Goal: Task Accomplishment & Management: Complete application form

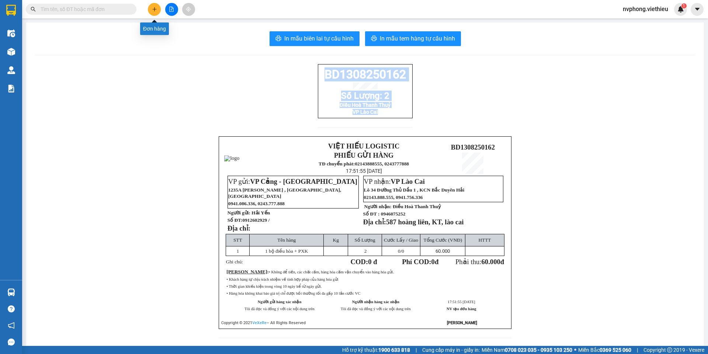
click at [155, 13] on button at bounding box center [154, 9] width 13 height 13
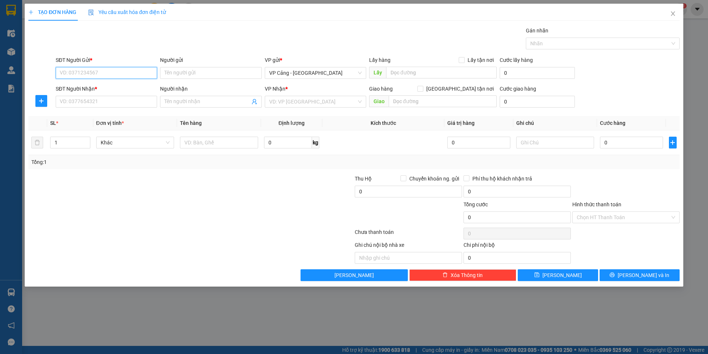
click at [69, 68] on input "SĐT Người Gửi *" at bounding box center [106, 73] width 101 height 12
click at [97, 89] on div "0989807590 - Hoàng" at bounding box center [106, 88] width 93 height 8
type input "0989807590"
type input "Hoàng"
type input "0989807590"
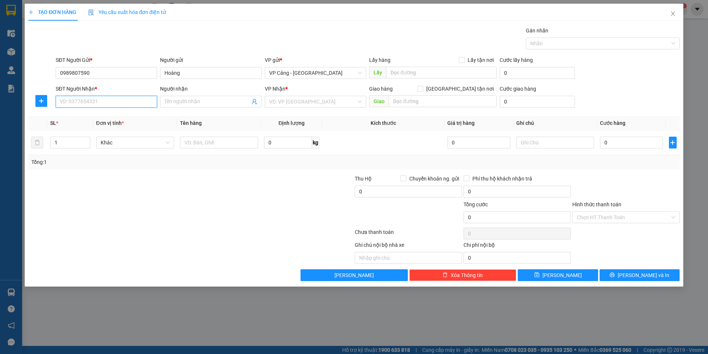
click at [77, 97] on input "SĐT Người Nhận *" at bounding box center [106, 102] width 101 height 12
click at [84, 115] on div "0985573966 - Phương Robotic" at bounding box center [106, 116] width 93 height 8
type input "0985573966"
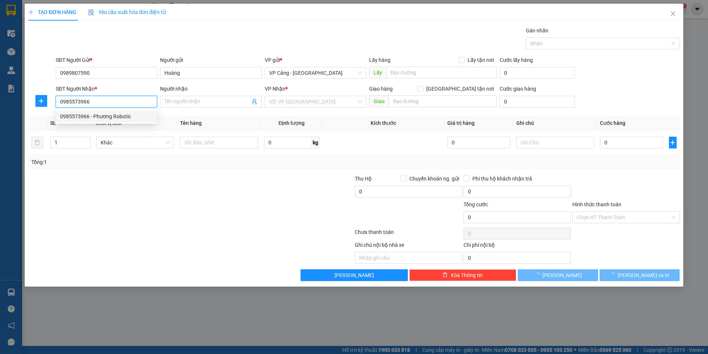
type input "Phương Robotic"
checkbox input "true"
type input "76 Quy hoá, [PERSON_NAME], lc"
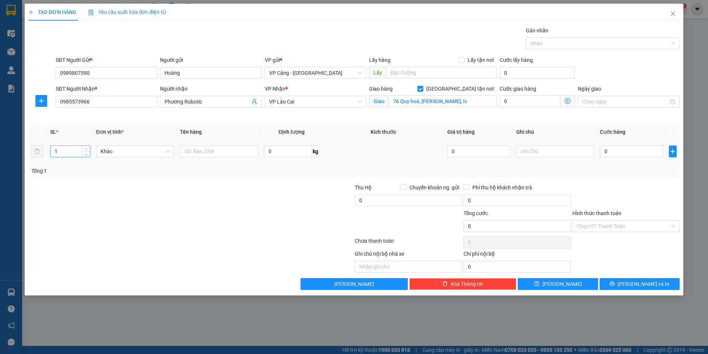
click at [66, 156] on input "1" at bounding box center [70, 151] width 39 height 11
type input "3"
click at [205, 145] on div at bounding box center [219, 151] width 78 height 15
click at [203, 153] on input "text" at bounding box center [219, 152] width 78 height 12
type input "3 KIỆN"
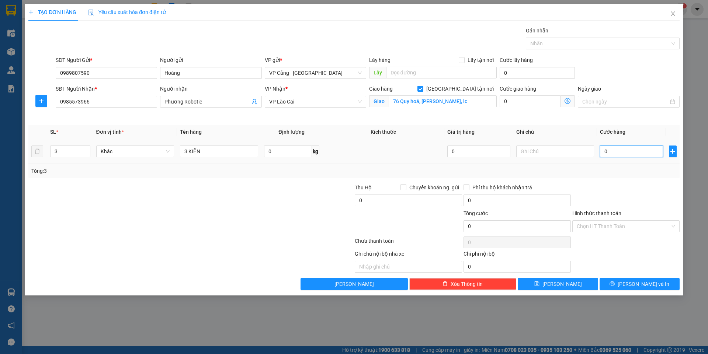
click at [614, 149] on input "0" at bounding box center [631, 152] width 63 height 12
type input "1"
type input "1.000"
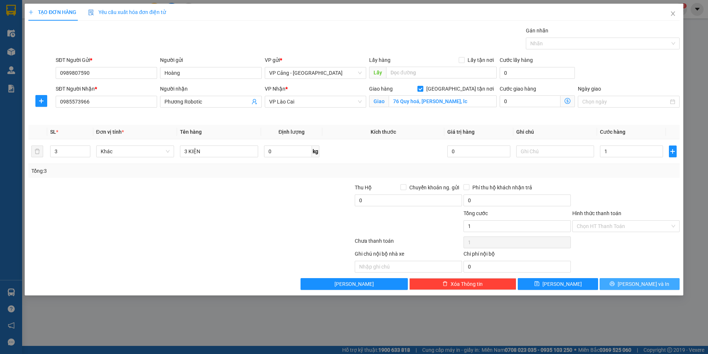
type input "1.000"
click at [637, 286] on span "[PERSON_NAME] và In" at bounding box center [644, 284] width 52 height 8
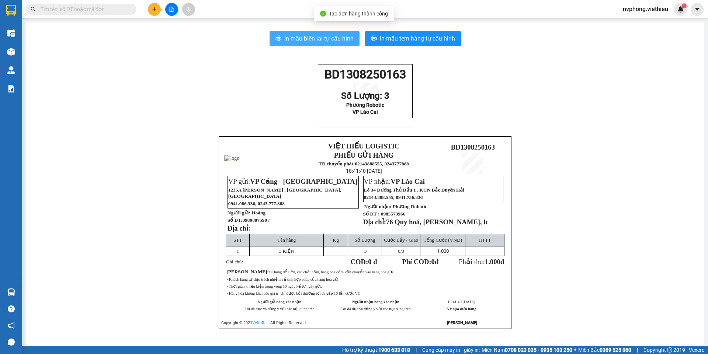
click at [335, 42] on span "In mẫu biên lai tự cấu hình" at bounding box center [318, 38] width 69 height 9
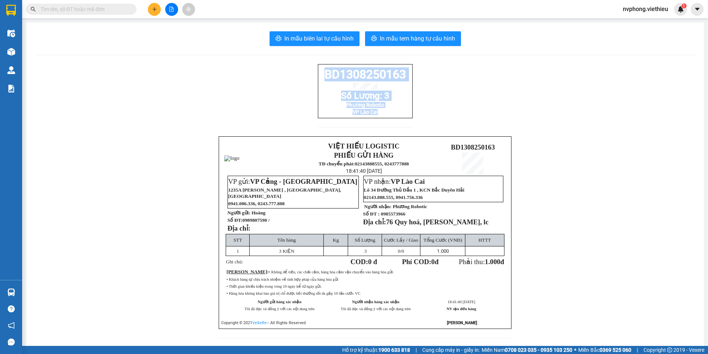
drag, startPoint x: 399, startPoint y: 127, endPoint x: 318, endPoint y: 70, distance: 99.3
click at [318, 70] on div "BD1308250163 Số Lượng: 3 Phương Robotic VP Lào Cai" at bounding box center [365, 100] width 95 height 72
copy div "BD1308250163 Số Lượng: 3 Phương Robotic VP Lào Cai"
click at [156, 8] on icon "plus" at bounding box center [154, 9] width 5 height 5
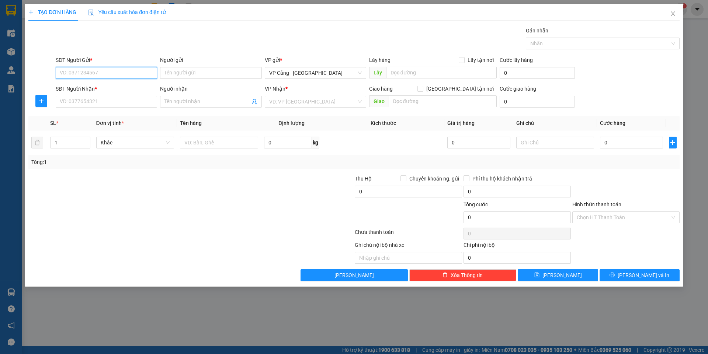
click at [77, 70] on input "SĐT Người Gửi *" at bounding box center [106, 73] width 101 height 12
click at [198, 78] on input "Người gửi" at bounding box center [210, 73] width 101 height 12
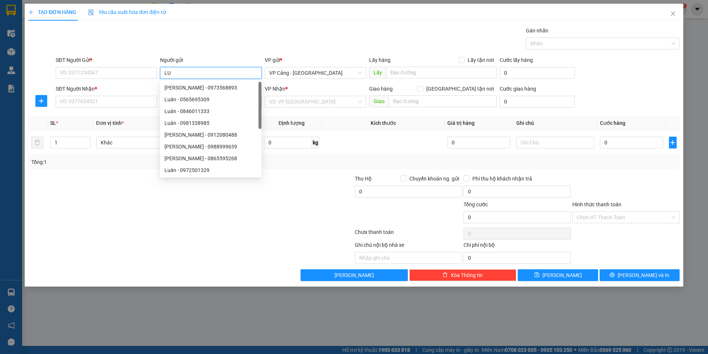
type input "L"
type input "luân"
drag, startPoint x: 196, startPoint y: 73, endPoint x: 152, endPoint y: 67, distance: 44.7
click at [152, 67] on div "SĐT Người Gửi * VD: 0371234567 Người gửi luân VP gửi * VP Cảng - [GEOGRAPHIC_DA…" at bounding box center [367, 69] width 627 height 26
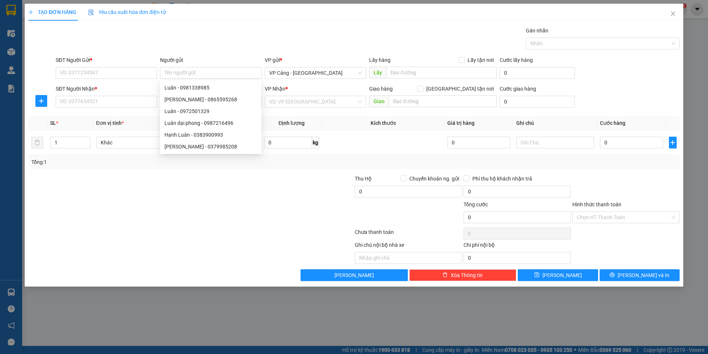
click at [113, 205] on div at bounding box center [137, 214] width 218 height 26
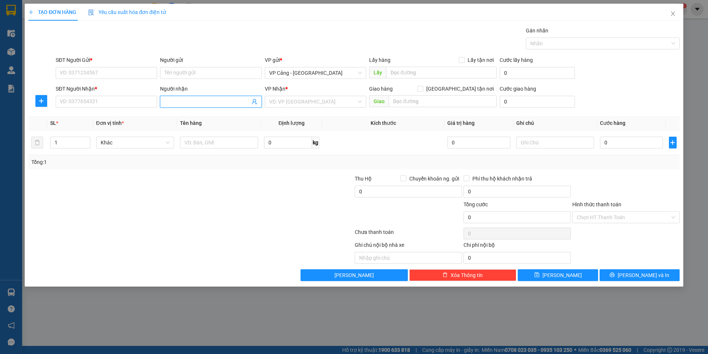
click at [183, 98] on input "Người nhận" at bounding box center [207, 102] width 85 height 8
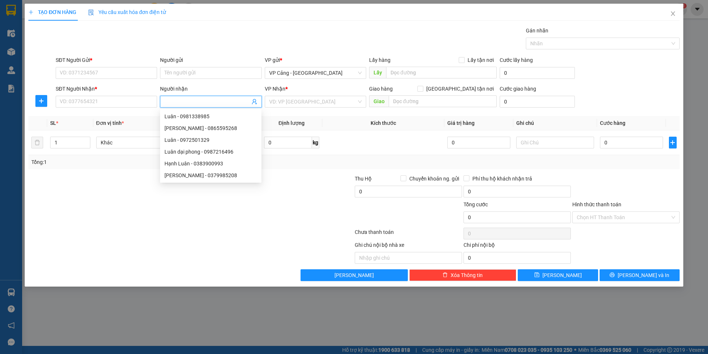
type input "1"
click at [106, 78] on input "SĐT Người Gửi *" at bounding box center [106, 73] width 101 height 12
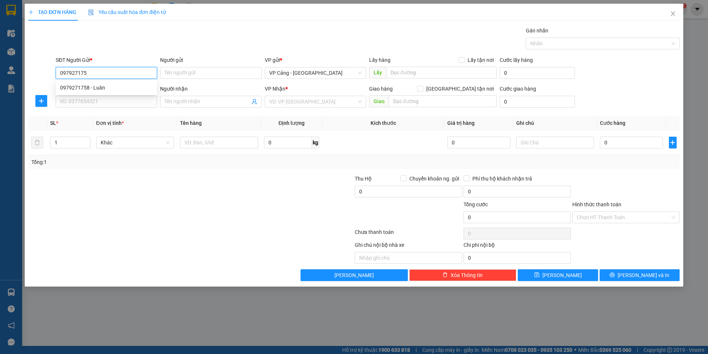
type input "0979271758"
click at [89, 85] on div "0979271758 - Luân" at bounding box center [106, 88] width 93 height 8
type input "Luân"
type input "0979271758"
click at [84, 101] on input "SĐT Người Nhận *" at bounding box center [106, 102] width 101 height 12
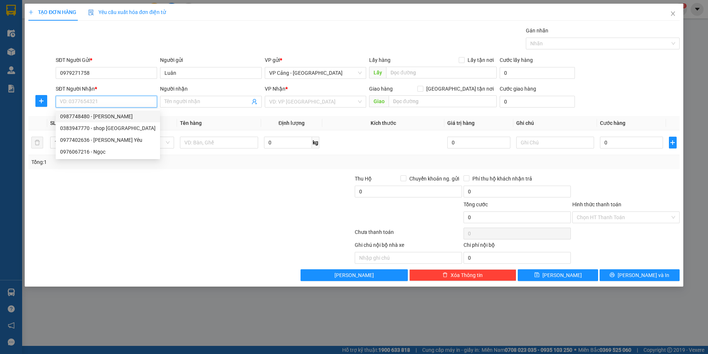
click at [101, 117] on div "0987748480 - [PERSON_NAME]" at bounding box center [108, 116] width 96 height 8
type input "0987748480"
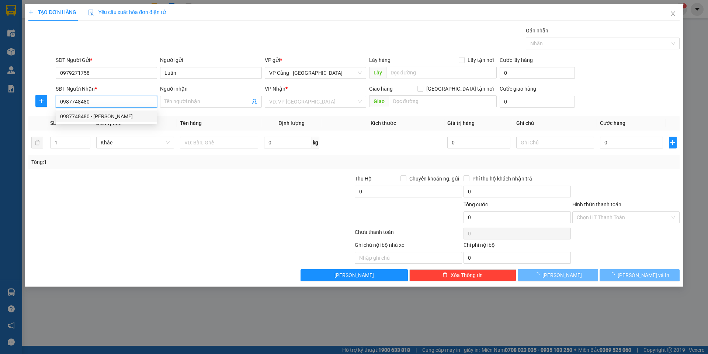
type input "[PERSON_NAME]"
checkbox input "true"
type input "123 cốc lếu, [GEOGRAPHIC_DATA]"
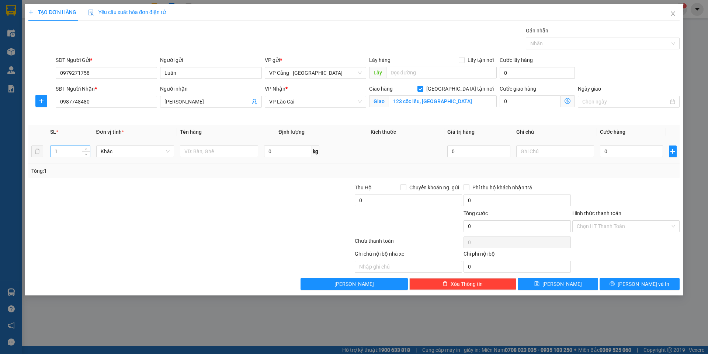
click at [66, 153] on input "1" at bounding box center [70, 151] width 39 height 11
type input "2"
click at [195, 155] on input "text" at bounding box center [219, 152] width 78 height 12
type input "2 kiện"
click at [617, 152] on input "0" at bounding box center [631, 152] width 63 height 12
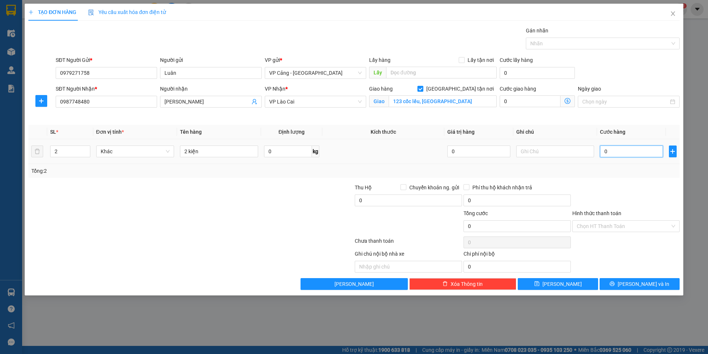
type input "2"
type input "0"
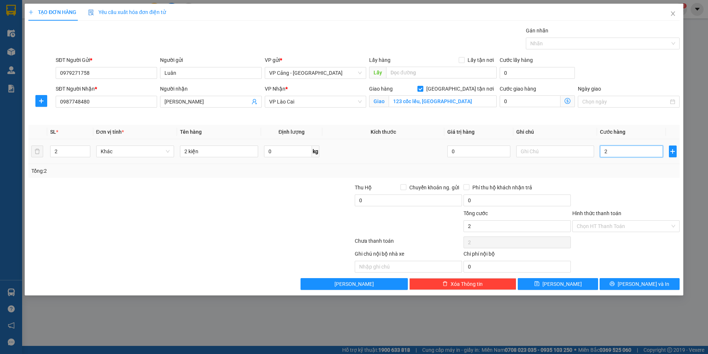
type input "0"
type input "06"
type input "6"
type input "060"
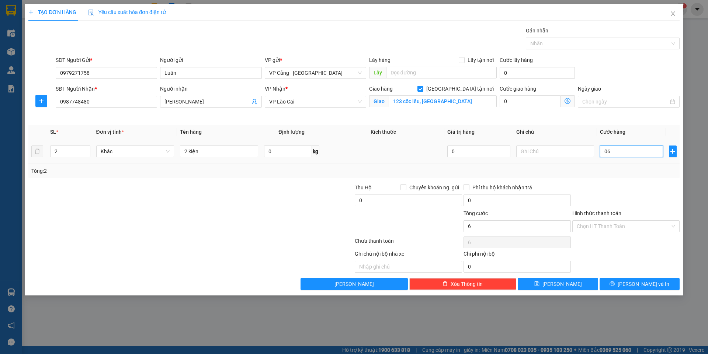
type input "60"
type input "60.000"
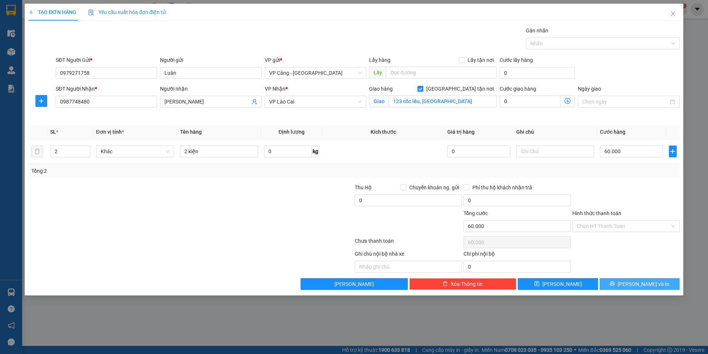
click at [640, 288] on span "[PERSON_NAME] và In" at bounding box center [644, 284] width 52 height 8
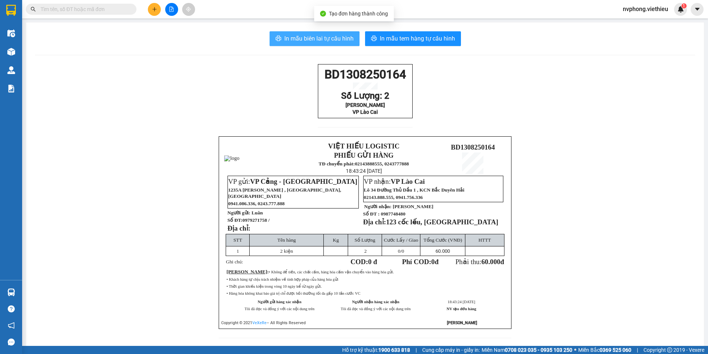
click at [330, 39] on span "In mẫu biên lai tự cấu hình" at bounding box center [318, 38] width 69 height 9
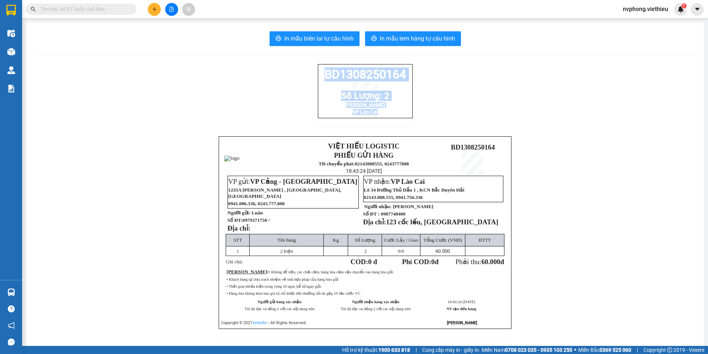
drag, startPoint x: 409, startPoint y: 121, endPoint x: 310, endPoint y: 73, distance: 110.4
click at [310, 73] on div "BD1308250164 Số Lượng: 2 Quỳnh anh VP Lào Cai VIỆT HIẾU LOGISTIC PHIẾU GỬI HÀNG…" at bounding box center [365, 205] width 660 height 283
copy div "BD1308250164 Số Lượng: 2 Quỳnh anh VP Lào Cai"
drag, startPoint x: 265, startPoint y: 222, endPoint x: 240, endPoint y: 215, distance: 26.0
click at [240, 218] on p "Số ĐT: 0979271758 /" at bounding box center [293, 220] width 130 height 6
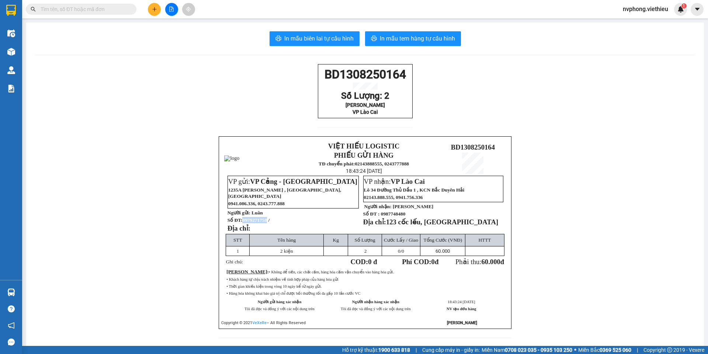
copy span "0979271758"
click at [156, 10] on icon "plus" at bounding box center [154, 9] width 5 height 5
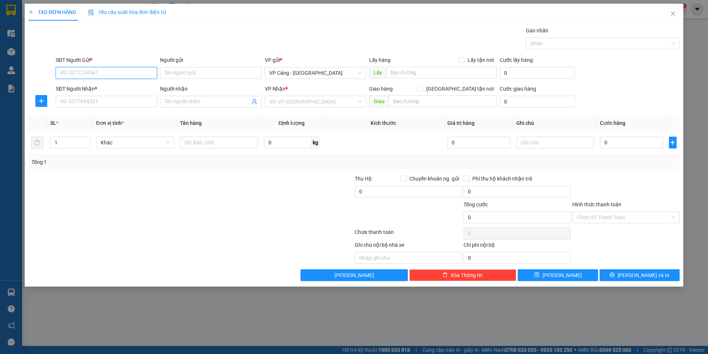
click at [88, 74] on input "SĐT Người Gửi *" at bounding box center [106, 73] width 101 height 12
paste input "0979271758"
type input "0979271758"
click at [77, 84] on div "0979271758 - Luân" at bounding box center [106, 88] width 93 height 8
type input "Luân"
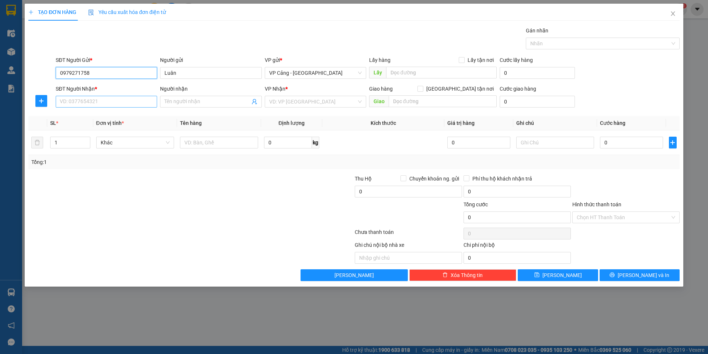
type input "0979271758"
click at [75, 105] on input "SĐT Người Nhận *" at bounding box center [106, 102] width 101 height 12
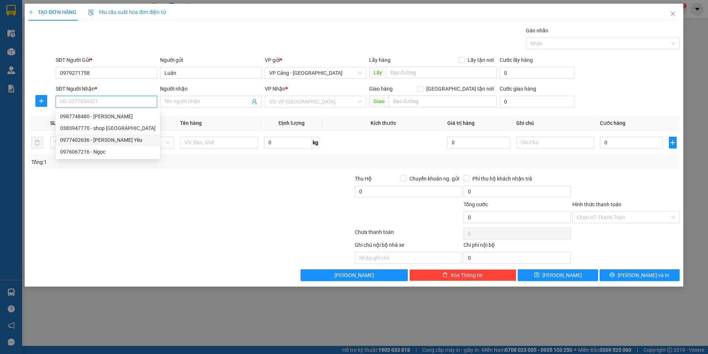
click at [101, 141] on div "0977402636 - [PERSON_NAME] Yêu" at bounding box center [108, 140] width 96 height 8
type input "0977402636"
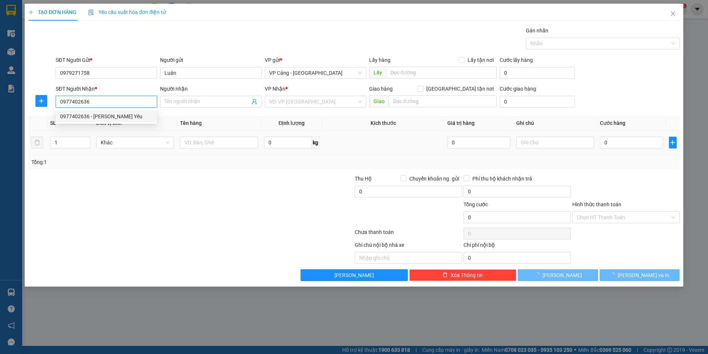
type input "[PERSON_NAME] Yêu"
checkbox input "true"
type input "232 Hoàng Liên, LC"
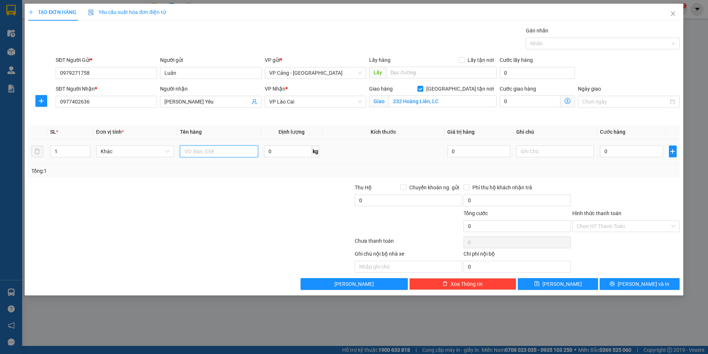
click at [200, 152] on input "text" at bounding box center [219, 152] width 78 height 12
type input "1 kiện"
click at [612, 153] on input "0" at bounding box center [631, 152] width 63 height 12
type input "3"
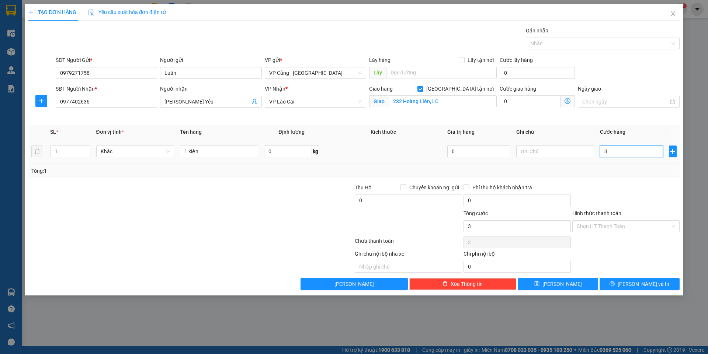
type input "3"
type input "30"
type input "30.000"
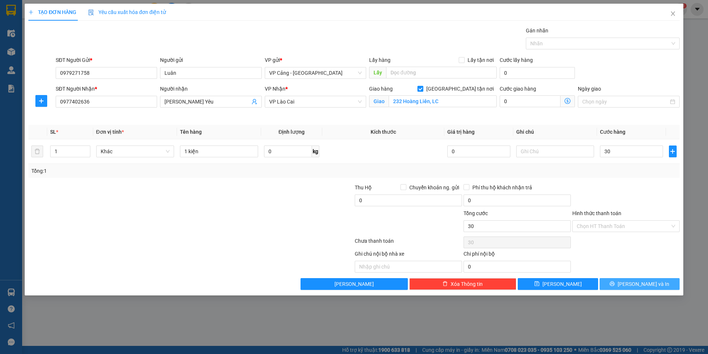
type input "30.000"
click at [654, 284] on span "[PERSON_NAME] và In" at bounding box center [644, 284] width 52 height 8
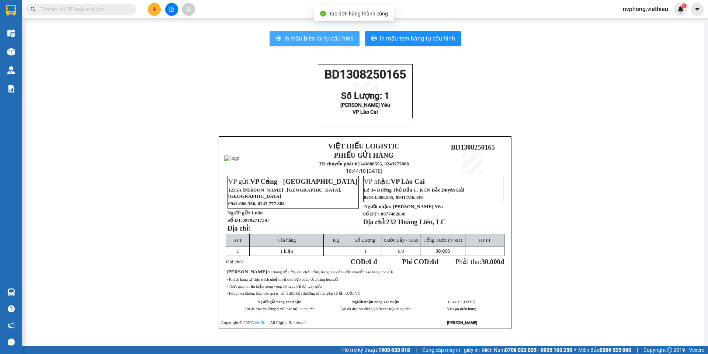
click at [302, 38] on span "In mẫu biên lai tự cấu hình" at bounding box center [318, 38] width 69 height 9
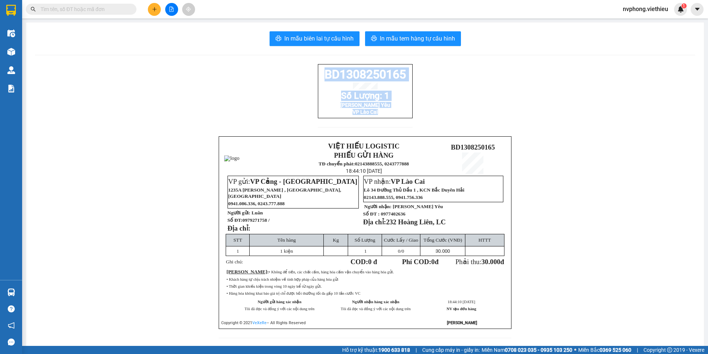
drag, startPoint x: 402, startPoint y: 126, endPoint x: 304, endPoint y: 75, distance: 110.2
click at [304, 75] on div "BD1308250165 Số Lượng: 1 [PERSON_NAME] Yêu VP Lào Cai VIỆT HIẾU LOGISTIC PHIẾU …" at bounding box center [365, 205] width 660 height 283
copy div "BD1308250165 Số Lượng: 1 Siêu Thị Bé Yêu VP Lào Cai"
click at [150, 9] on button at bounding box center [154, 9] width 13 height 13
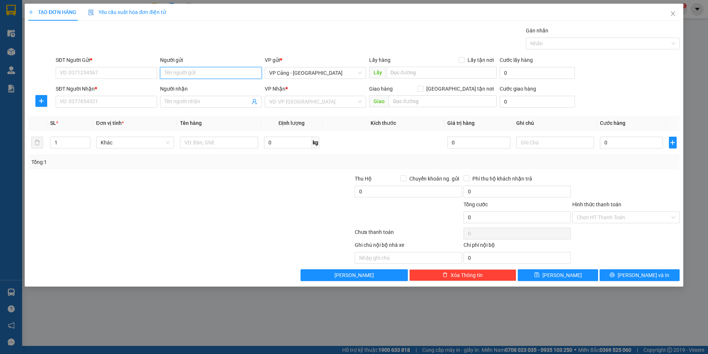
click at [170, 68] on input "Người gửi" at bounding box center [210, 73] width 101 height 12
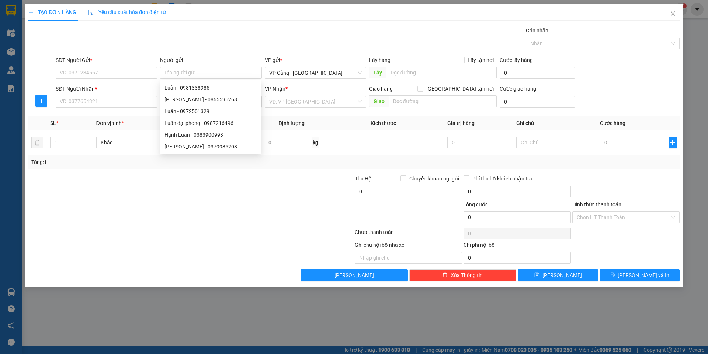
click at [146, 221] on div at bounding box center [137, 214] width 218 height 26
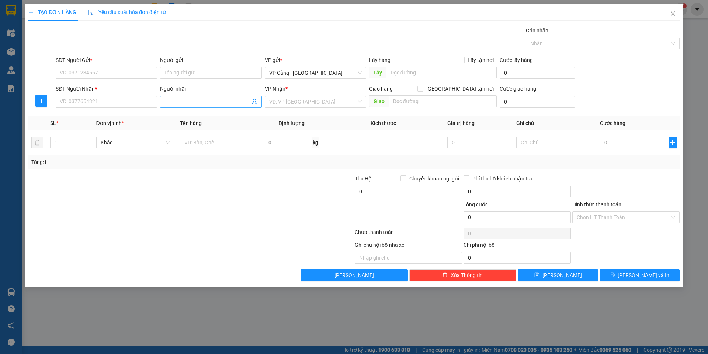
click at [178, 99] on input "Người nhận" at bounding box center [207, 102] width 85 height 8
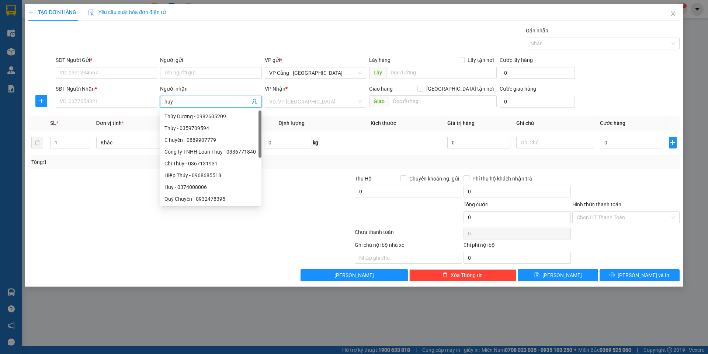
type input "huy h"
click at [188, 141] on div "[PERSON_NAME] - 0966231855" at bounding box center [215, 140] width 100 height 8
type input "0966231855"
type input "[PERSON_NAME]"
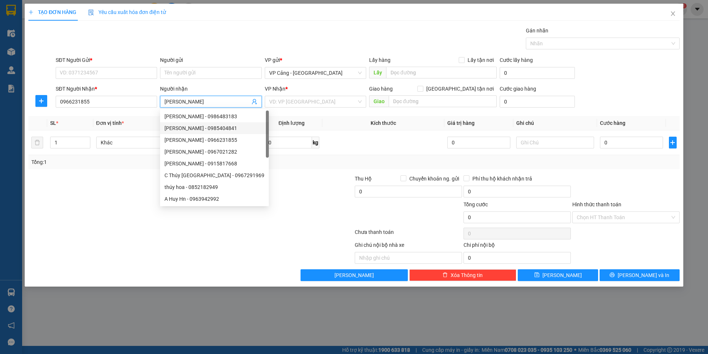
checkbox input "true"
type input "[GEOGRAPHIC_DATA][PERSON_NAME], [GEOGRAPHIC_DATA], [GEOGRAPHIC_DATA]"
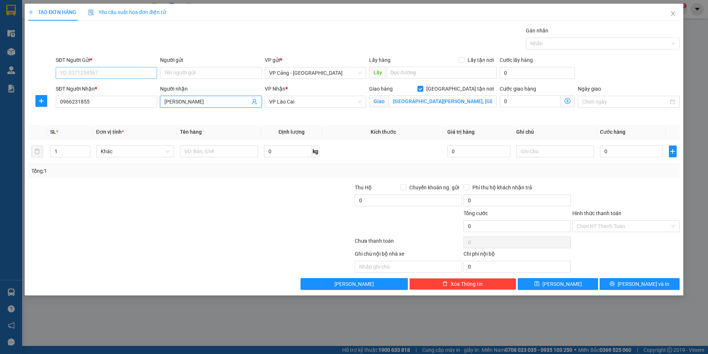
type input "[PERSON_NAME]"
click at [86, 76] on input "SĐT Người Gửi *" at bounding box center [106, 73] width 101 height 12
click at [95, 103] on input "0966231855" at bounding box center [106, 102] width 101 height 12
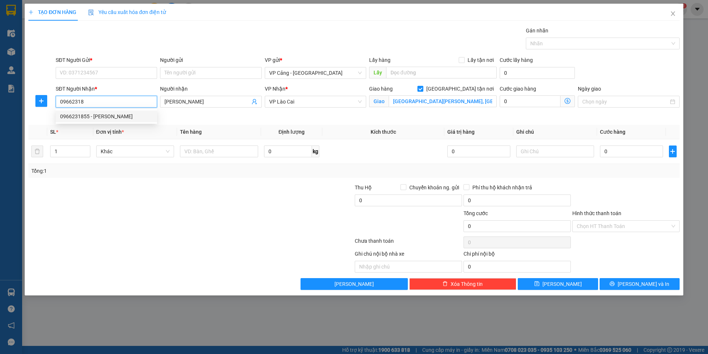
click at [78, 118] on div "0966231855 - [PERSON_NAME]" at bounding box center [106, 116] width 93 height 8
type input "0966231855"
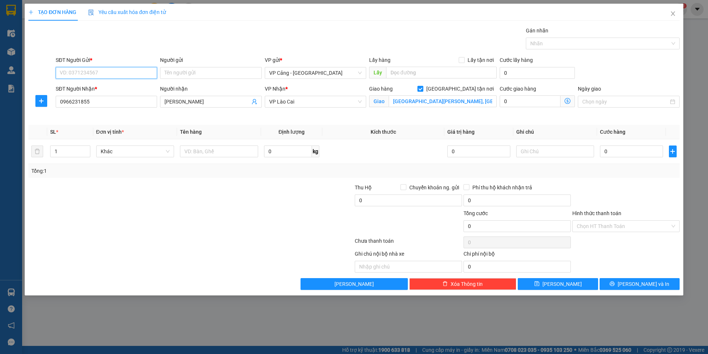
click at [85, 74] on input "SĐT Người Gửi *" at bounding box center [106, 73] width 101 height 12
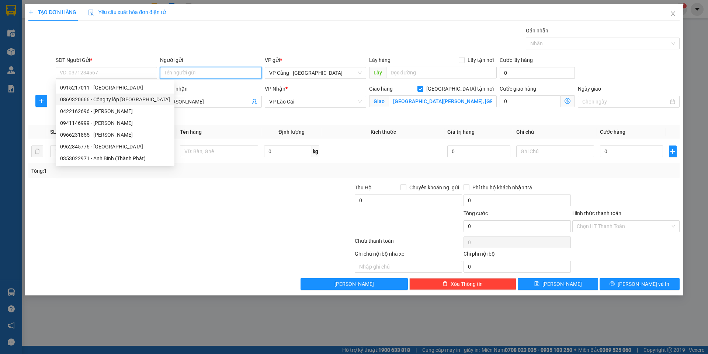
click at [196, 76] on input "Người gửi" at bounding box center [210, 73] width 101 height 12
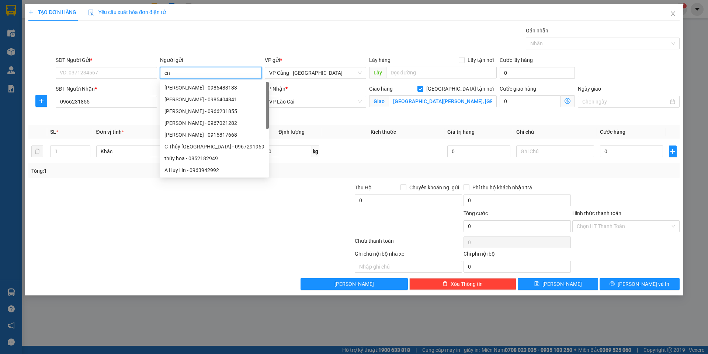
type input "eni"
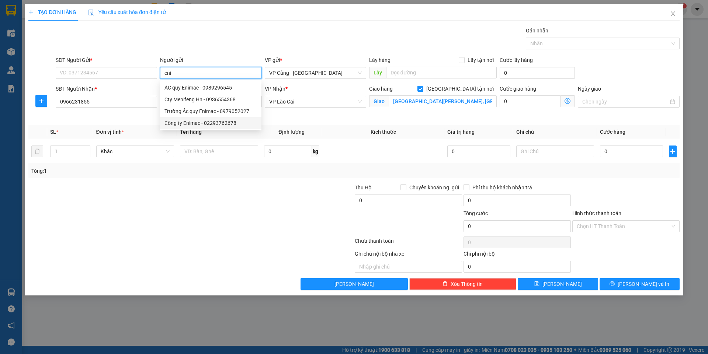
click at [209, 126] on div "Công ty Enimac - 02293762678" at bounding box center [211, 123] width 93 height 8
type input "02293762678"
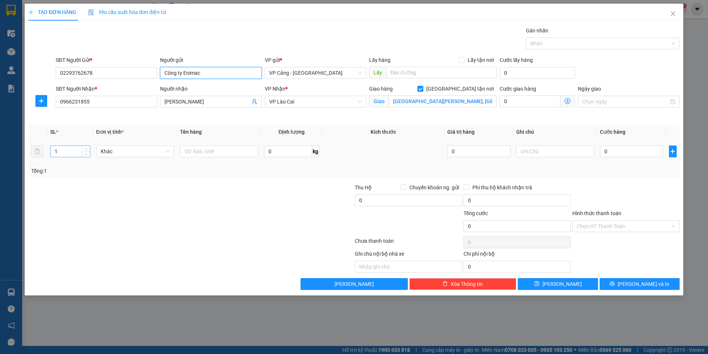
type input "Công ty Enimac"
click at [63, 156] on input "1" at bounding box center [70, 151] width 39 height 11
type input "43"
click at [202, 145] on div at bounding box center [219, 151] width 78 height 15
click at [198, 151] on input "text" at bounding box center [219, 152] width 78 height 12
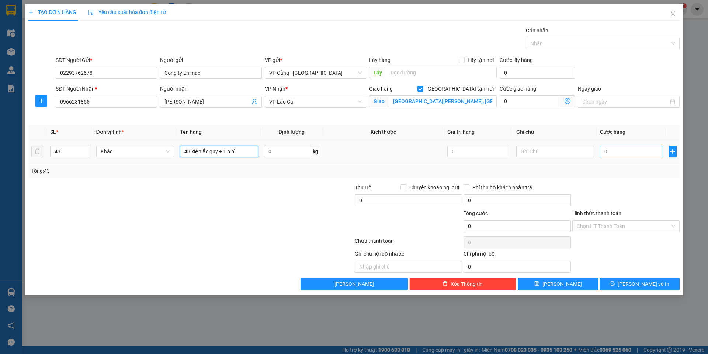
type input "43 kiện ắc quy + 1 p bì"
click at [618, 150] on input "0" at bounding box center [631, 152] width 63 height 12
type input "1"
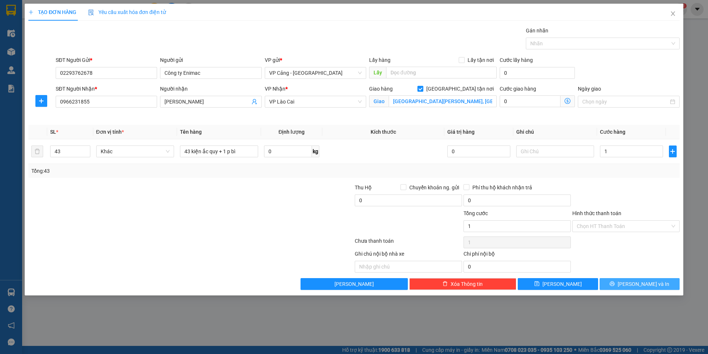
type input "1.000"
click at [615, 286] on icon "printer" at bounding box center [612, 284] width 5 height 5
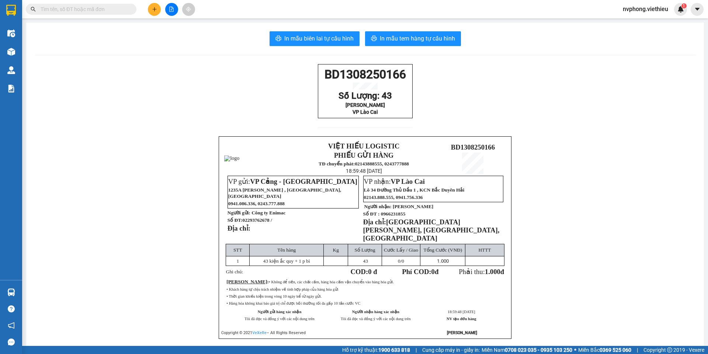
click at [454, 210] on p "Người nhận: [PERSON_NAME]" at bounding box center [433, 207] width 140 height 6
